Goal: Information Seeking & Learning: Learn about a topic

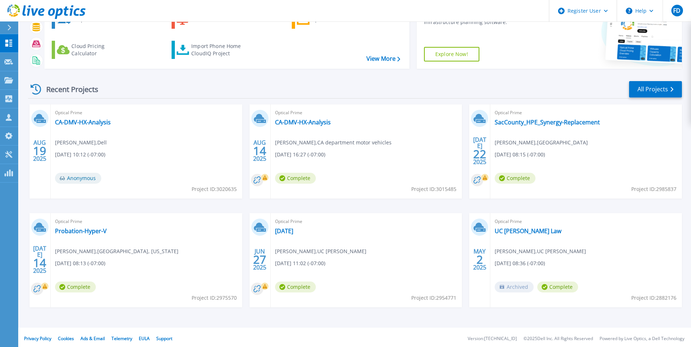
scroll to position [56, 0]
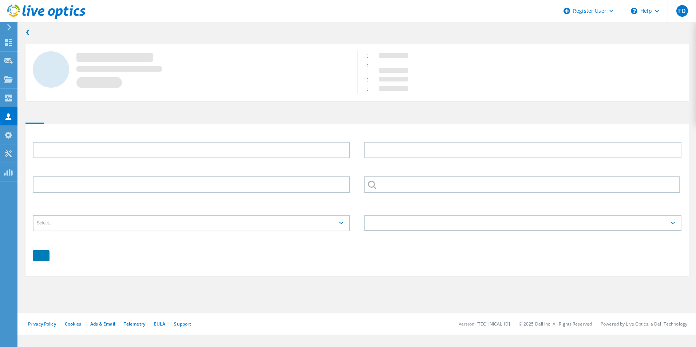
type input "Ronald"
type input "Dela Torre"
type input "7072077620"
type input "[US_STATE] STATE COURT SYSTEM"
type input "English"
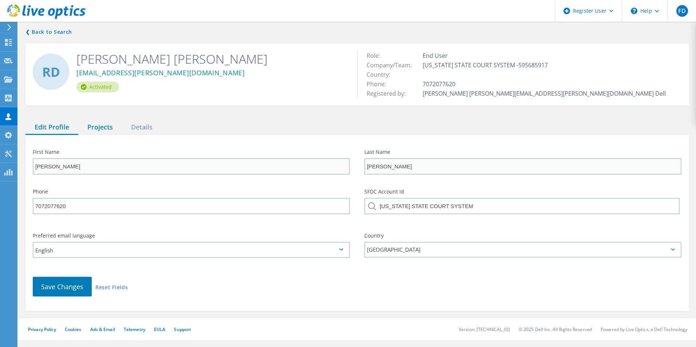
click at [96, 128] on div "Projects" at bounding box center [100, 127] width 44 height 15
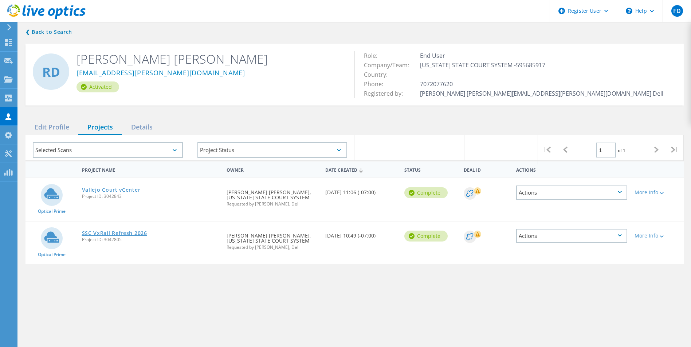
click at [119, 233] on link "SSC VxRail Refresh 2026" at bounding box center [114, 233] width 65 height 5
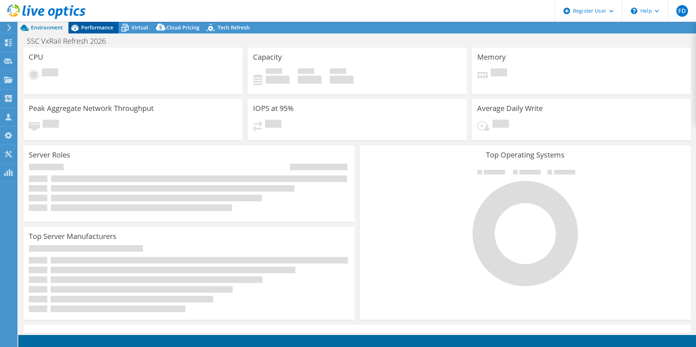
select select "USD"
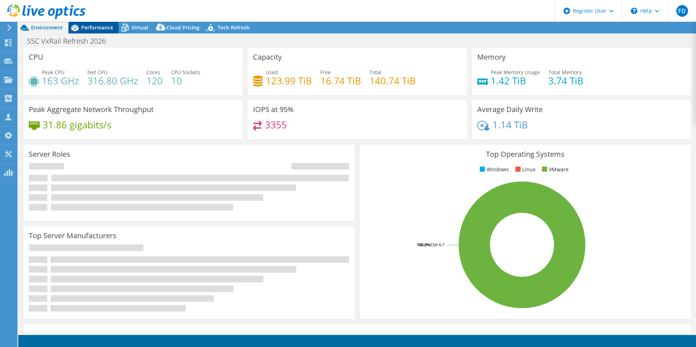
click at [95, 32] on div "Performance" at bounding box center [93, 28] width 50 height 12
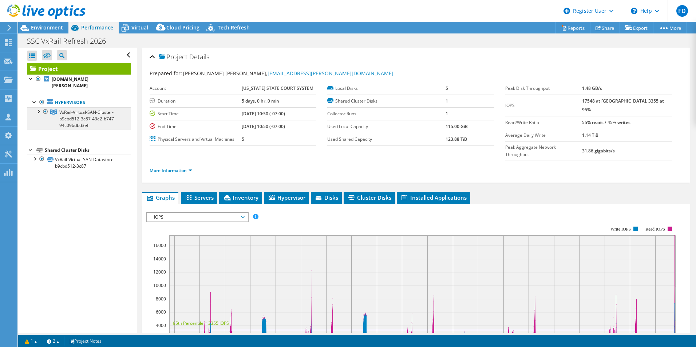
drag, startPoint x: 37, startPoint y: 103, endPoint x: 46, endPoint y: 115, distance: 14.9
click at [37, 107] on div at bounding box center [38, 110] width 7 height 7
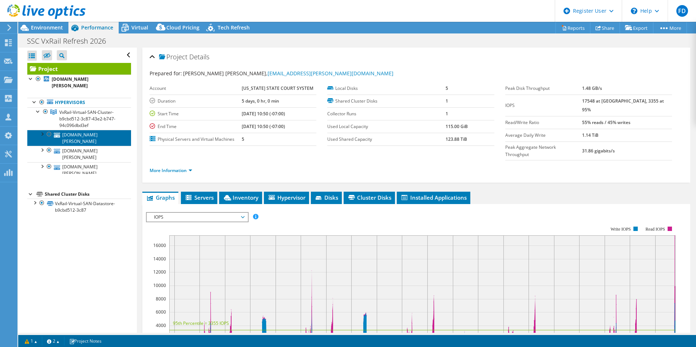
drag, startPoint x: 74, startPoint y: 129, endPoint x: 83, endPoint y: 128, distance: 9.2
click at [74, 130] on link "ffvxrn05.ssc.solano.courts.ca.gov" at bounding box center [79, 138] width 104 height 16
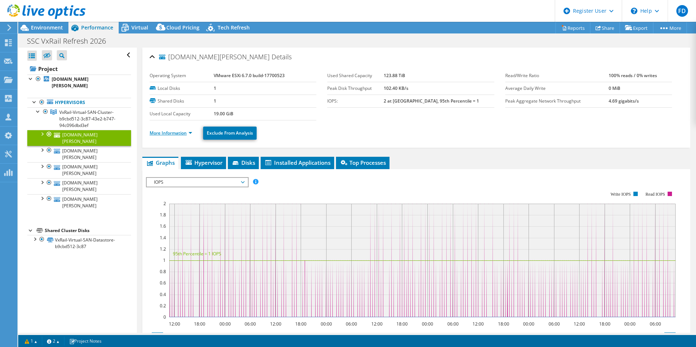
click at [175, 134] on link "More Information" at bounding box center [171, 133] width 43 height 6
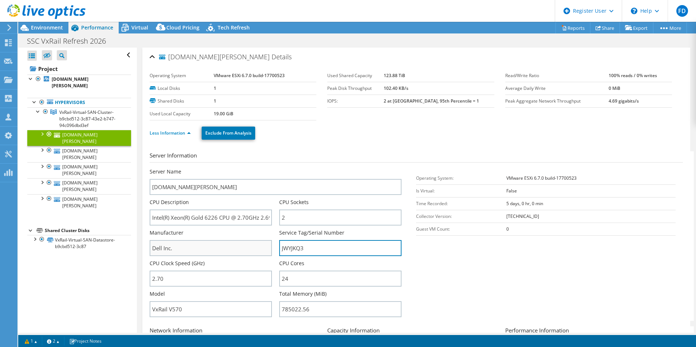
drag, startPoint x: 324, startPoint y: 245, endPoint x: 205, endPoint y: 241, distance: 119.1
click at [206, 168] on div "Server Name ffvxrn05.ssc.solano.courts.ca.gov CPU Description Intel(R) Xeon(R) …" at bounding box center [280, 168] width 260 height 0
click at [51, 25] on span "Environment" at bounding box center [47, 27] width 32 height 7
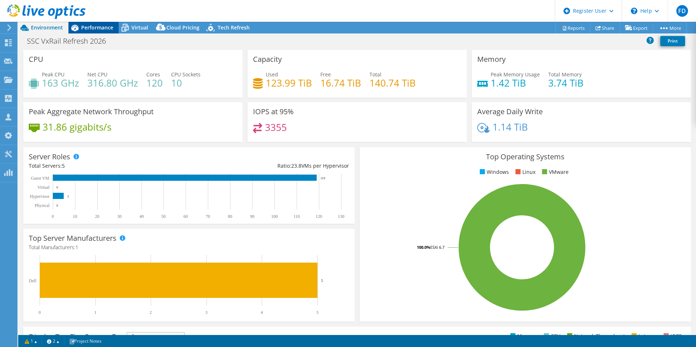
click at [77, 25] on icon at bounding box center [74, 27] width 13 height 13
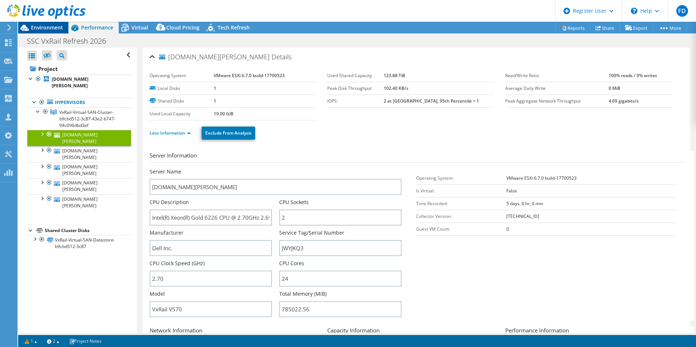
drag, startPoint x: 52, startPoint y: 27, endPoint x: 62, endPoint y: 27, distance: 10.2
click at [52, 27] on span "Environment" at bounding box center [47, 27] width 32 height 7
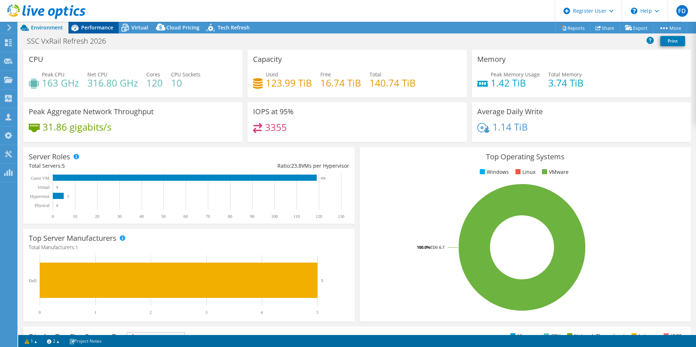
click at [95, 28] on span "Performance" at bounding box center [97, 27] width 32 height 7
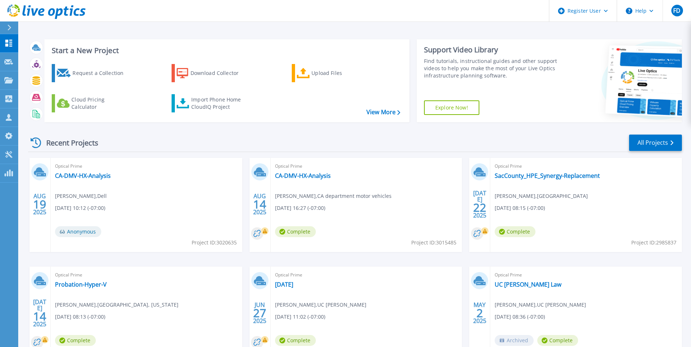
scroll to position [56, 0]
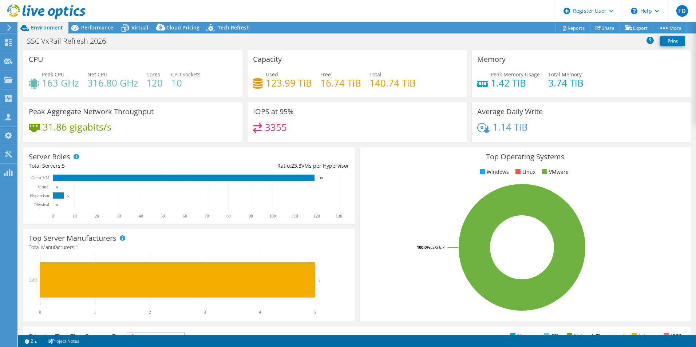
select select "USD"
